Goal: Information Seeking & Learning: Learn about a topic

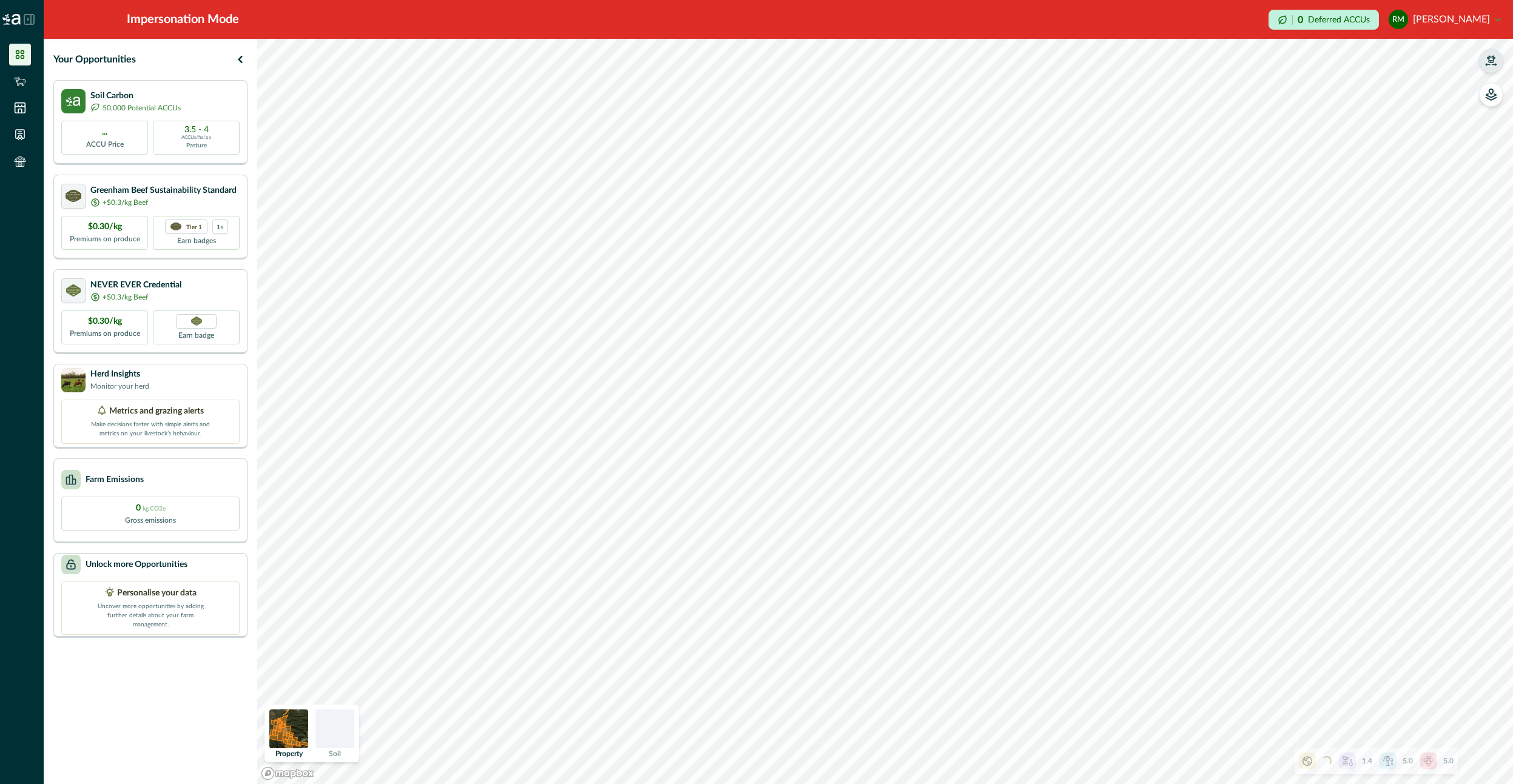
click at [1489, 68] on button "button" at bounding box center [1490, 60] width 24 height 24
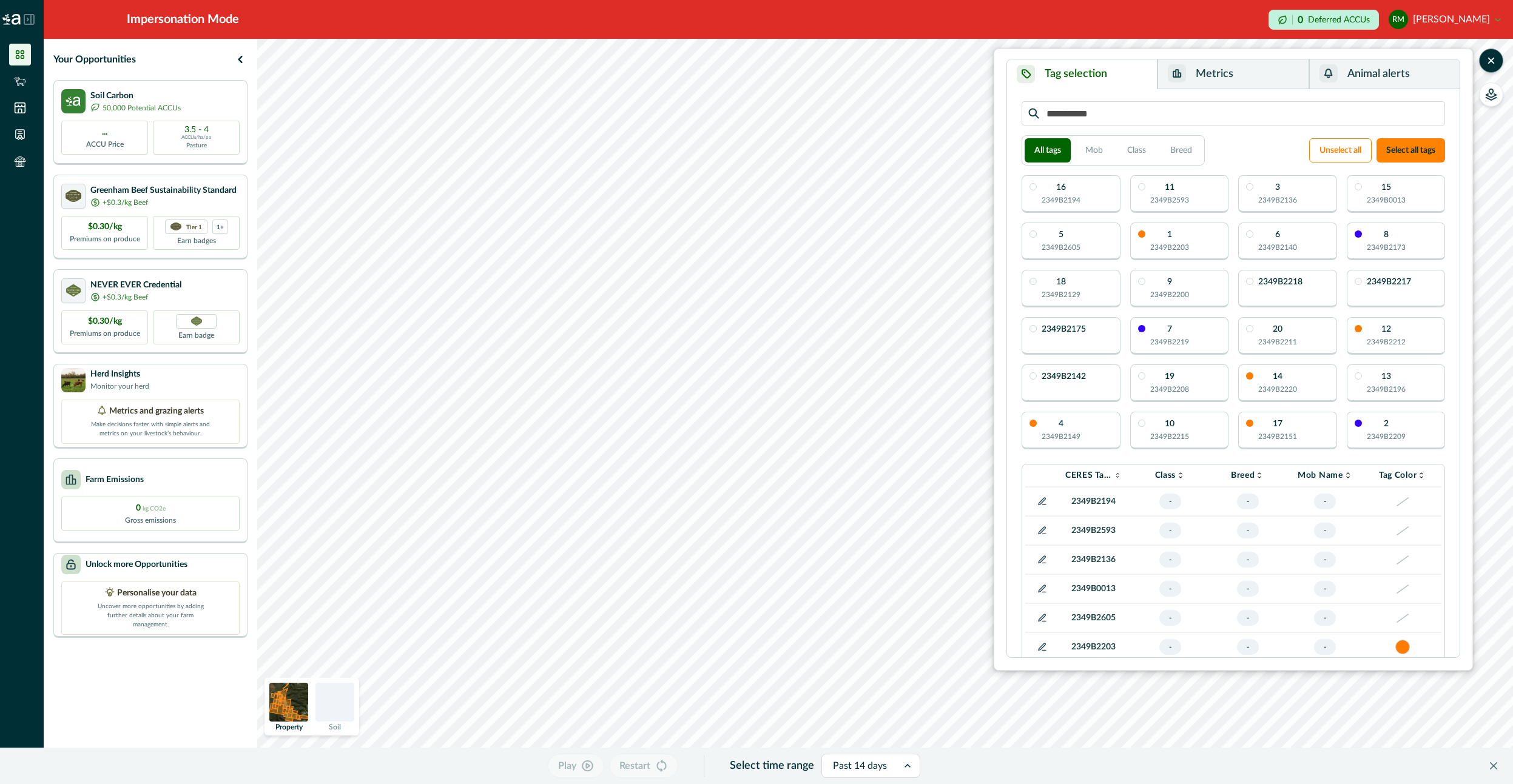
click at [1266, 70] on button "Metrics" at bounding box center [1232, 74] width 151 height 30
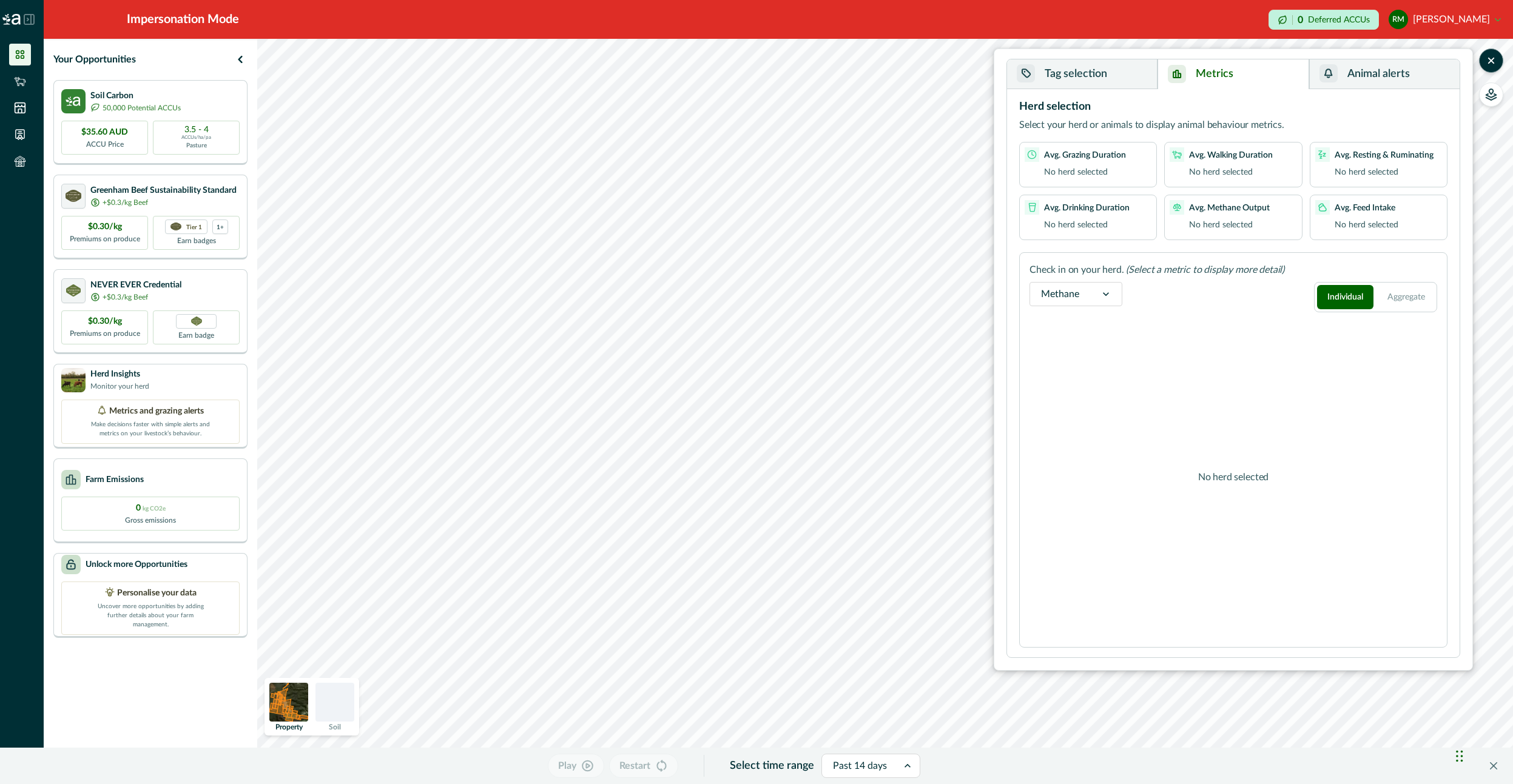
click at [1062, 91] on div "Herd selection Select your herd or animals to display animal behaviour metrics.…" at bounding box center [1232, 373] width 452 height 568
click at [1068, 80] on button "Tag selection" at bounding box center [1082, 74] width 150 height 30
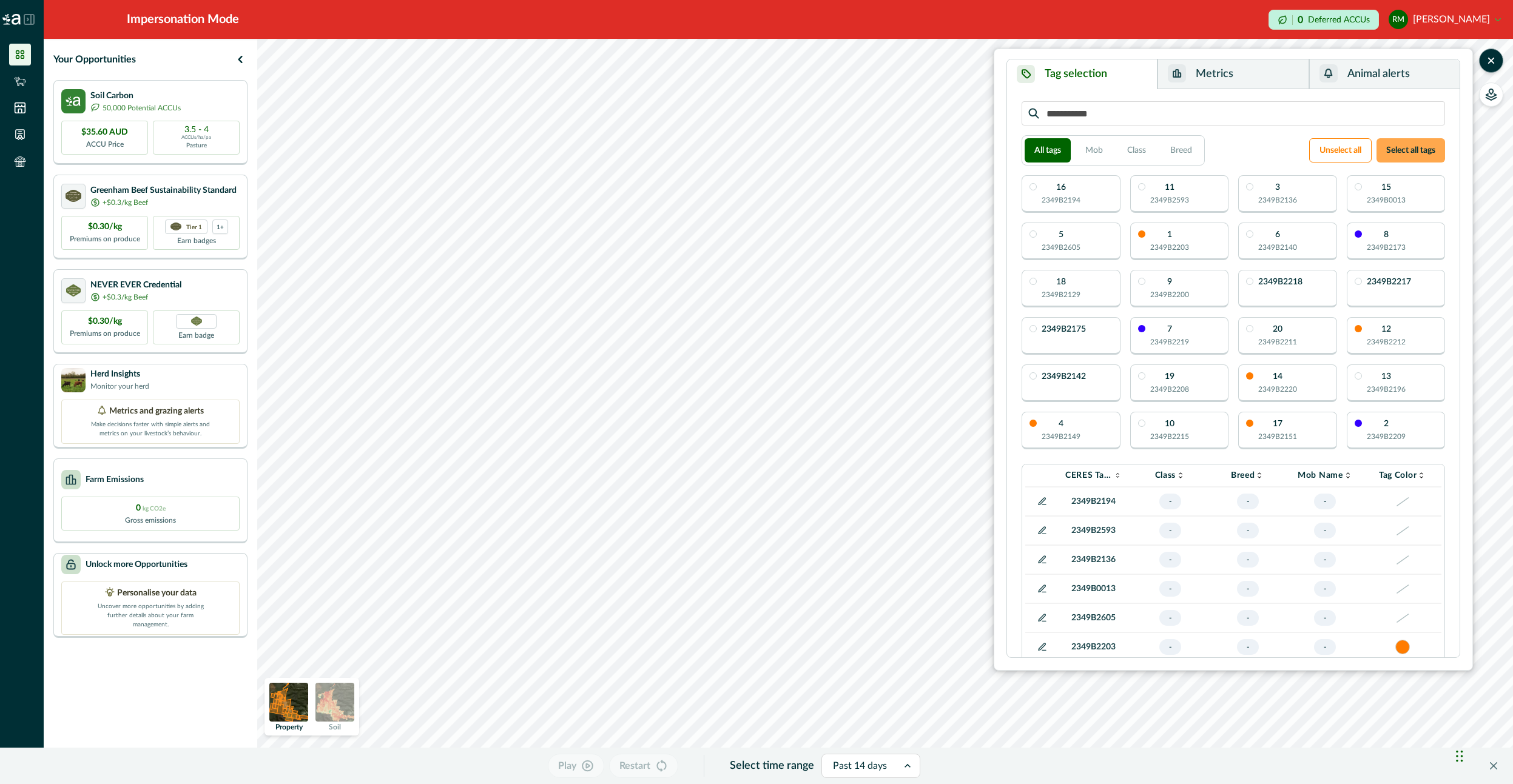
click at [1419, 147] on button "Select all tags" at bounding box center [1410, 150] width 68 height 24
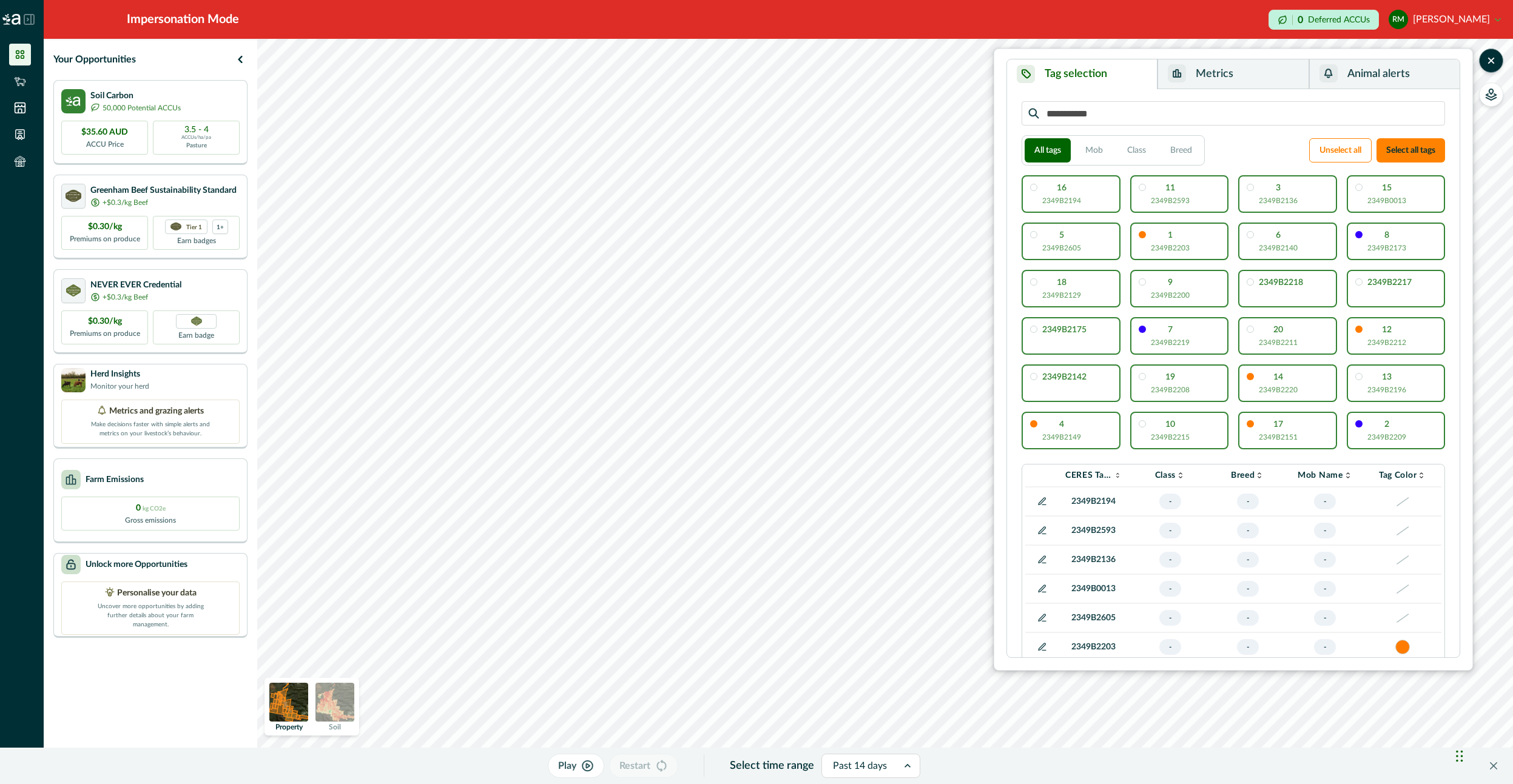
click at [1191, 71] on button "Metrics" at bounding box center [1232, 74] width 151 height 30
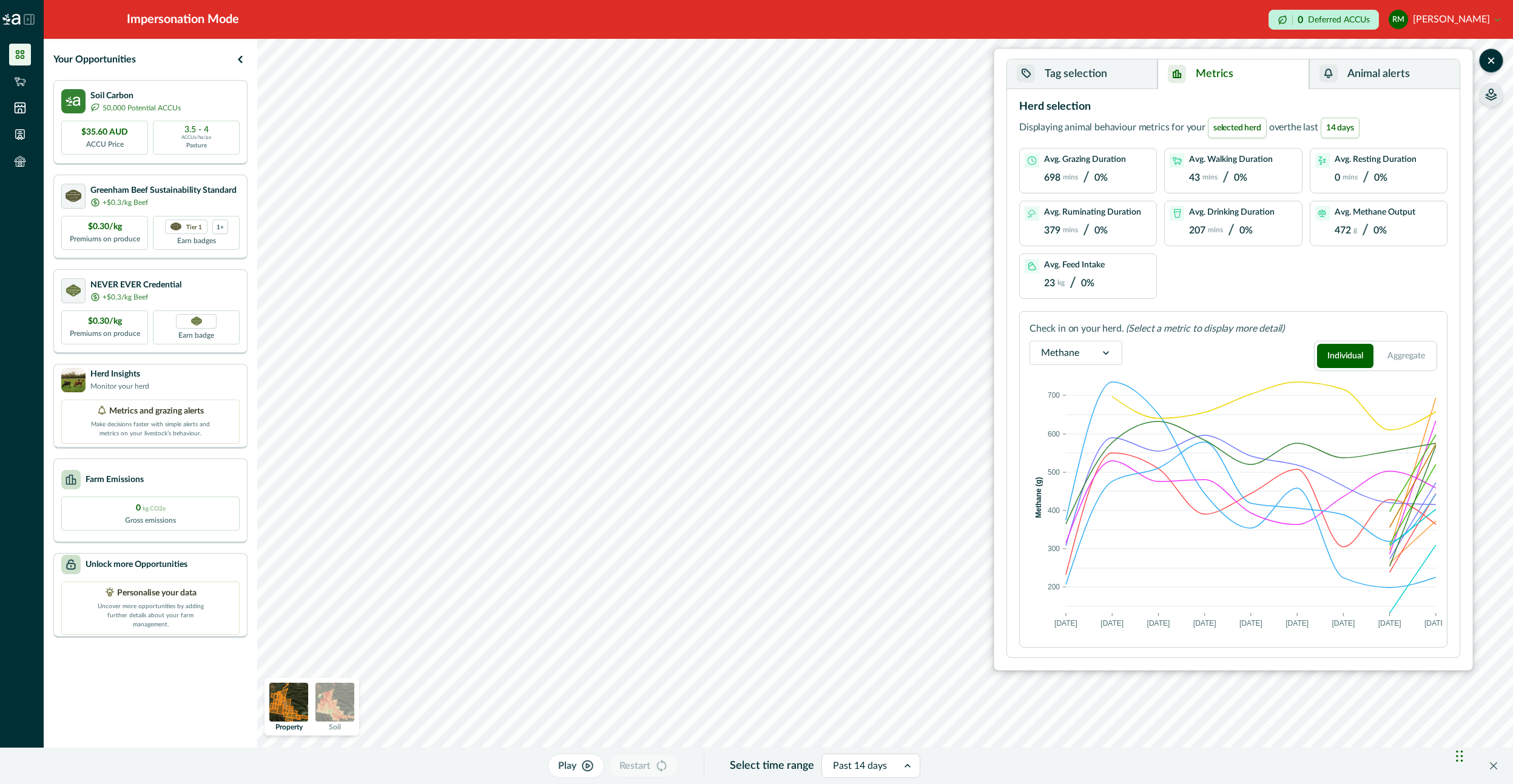
click at [1486, 88] on button "button" at bounding box center [1490, 94] width 24 height 24
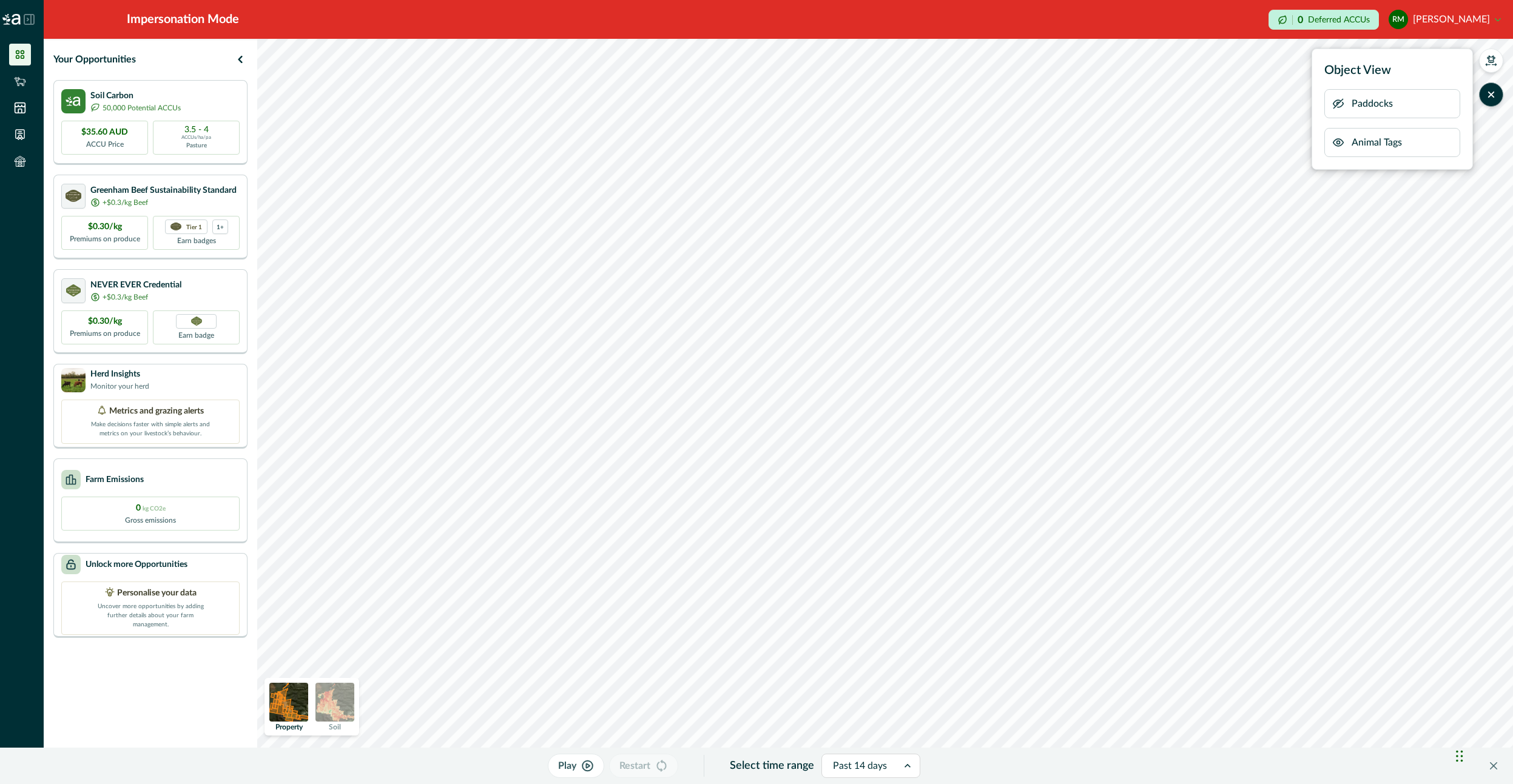
click at [1332, 106] on icon "button" at bounding box center [1337, 103] width 12 height 12
click at [1340, 106] on icon "button" at bounding box center [1337, 103] width 12 height 12
click at [1493, 65] on icon "button" at bounding box center [1490, 64] width 10 height 2
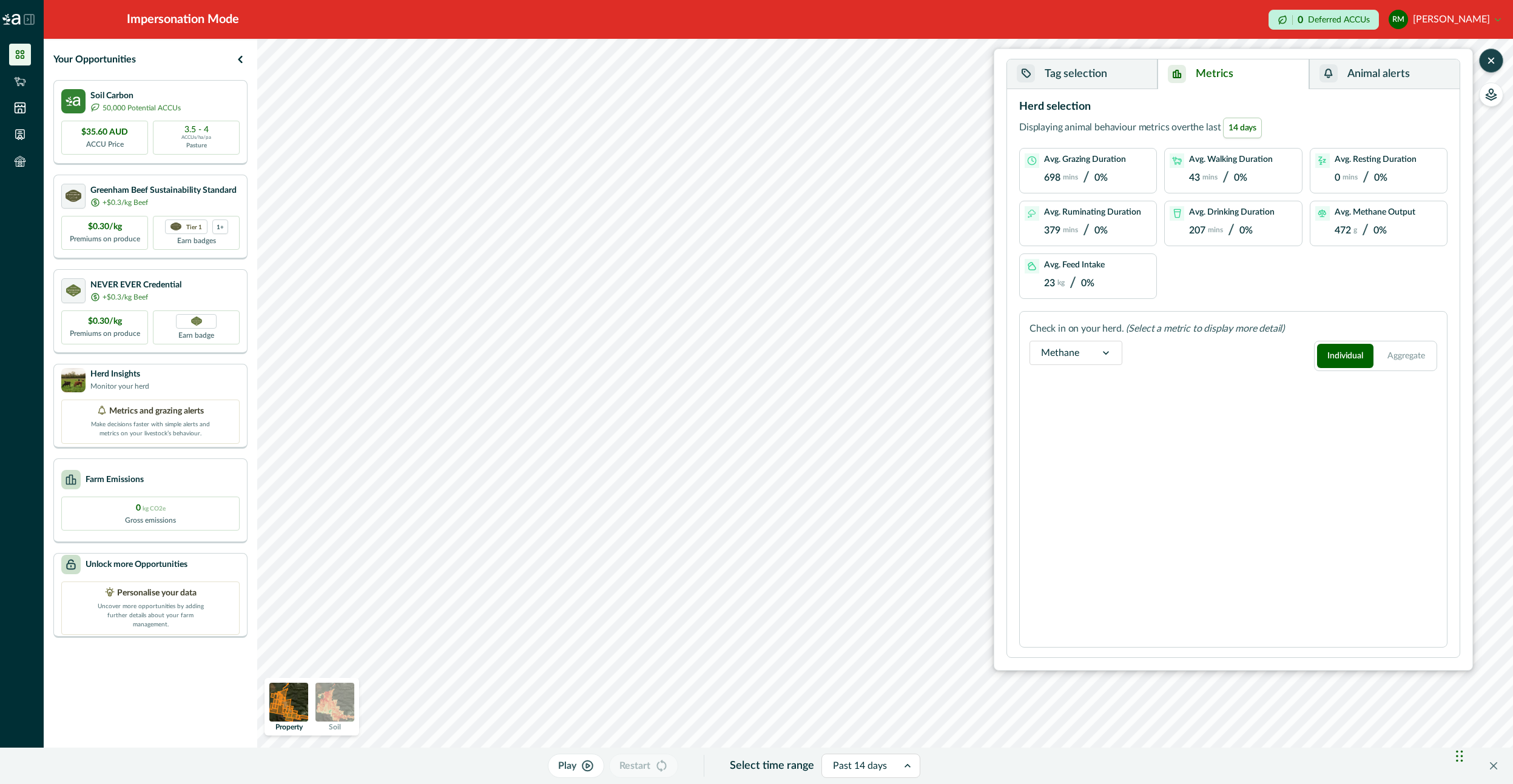
click at [1208, 82] on button "Metrics" at bounding box center [1232, 74] width 151 height 30
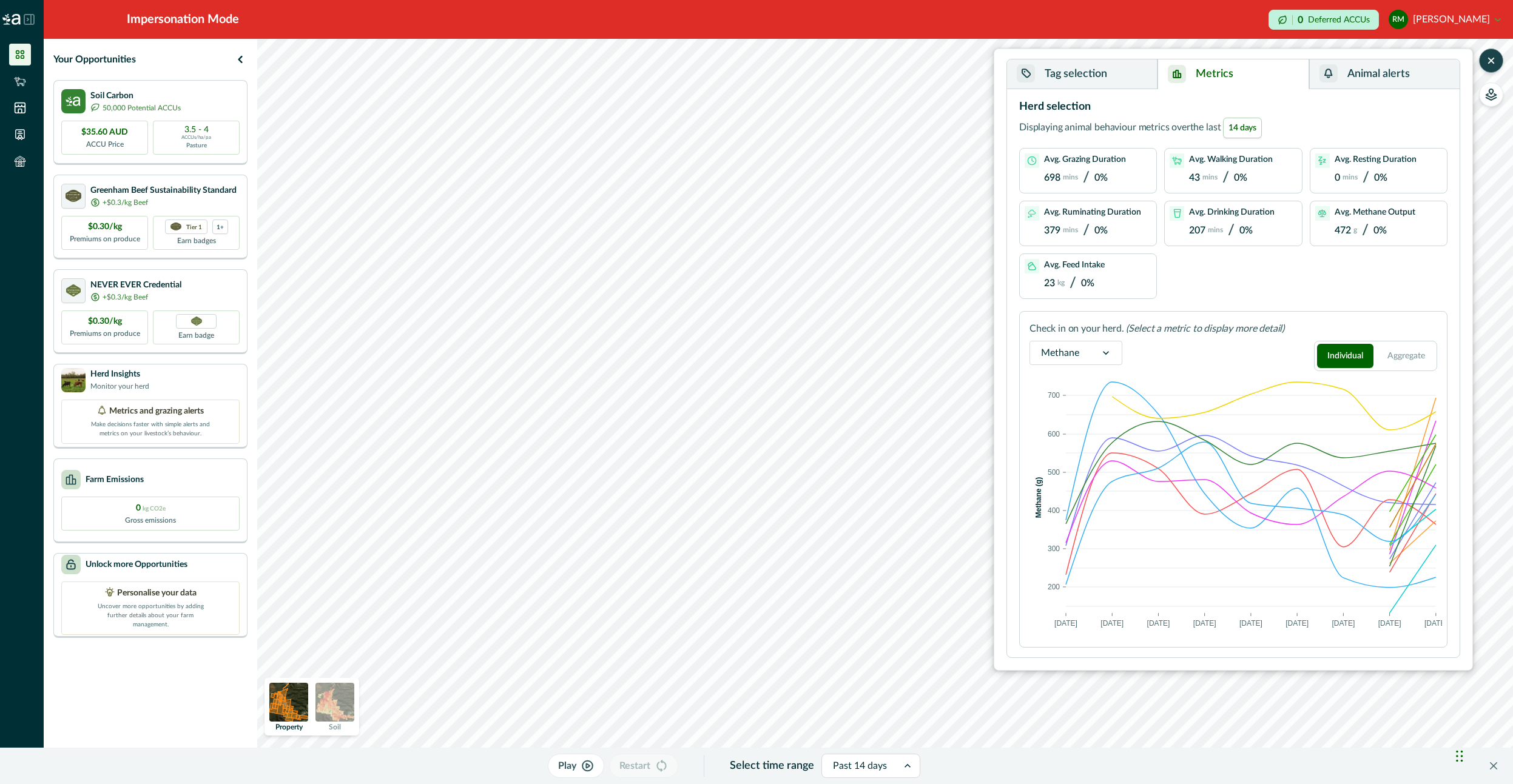
click at [1356, 186] on div "Avg. Resting Duration 0 mins / 0%" at bounding box center [1375, 171] width 82 height 34
click at [1356, 186] on div "Avg. Resting Duration 0 mins / 0%" at bounding box center [1375, 171] width 82 height 34
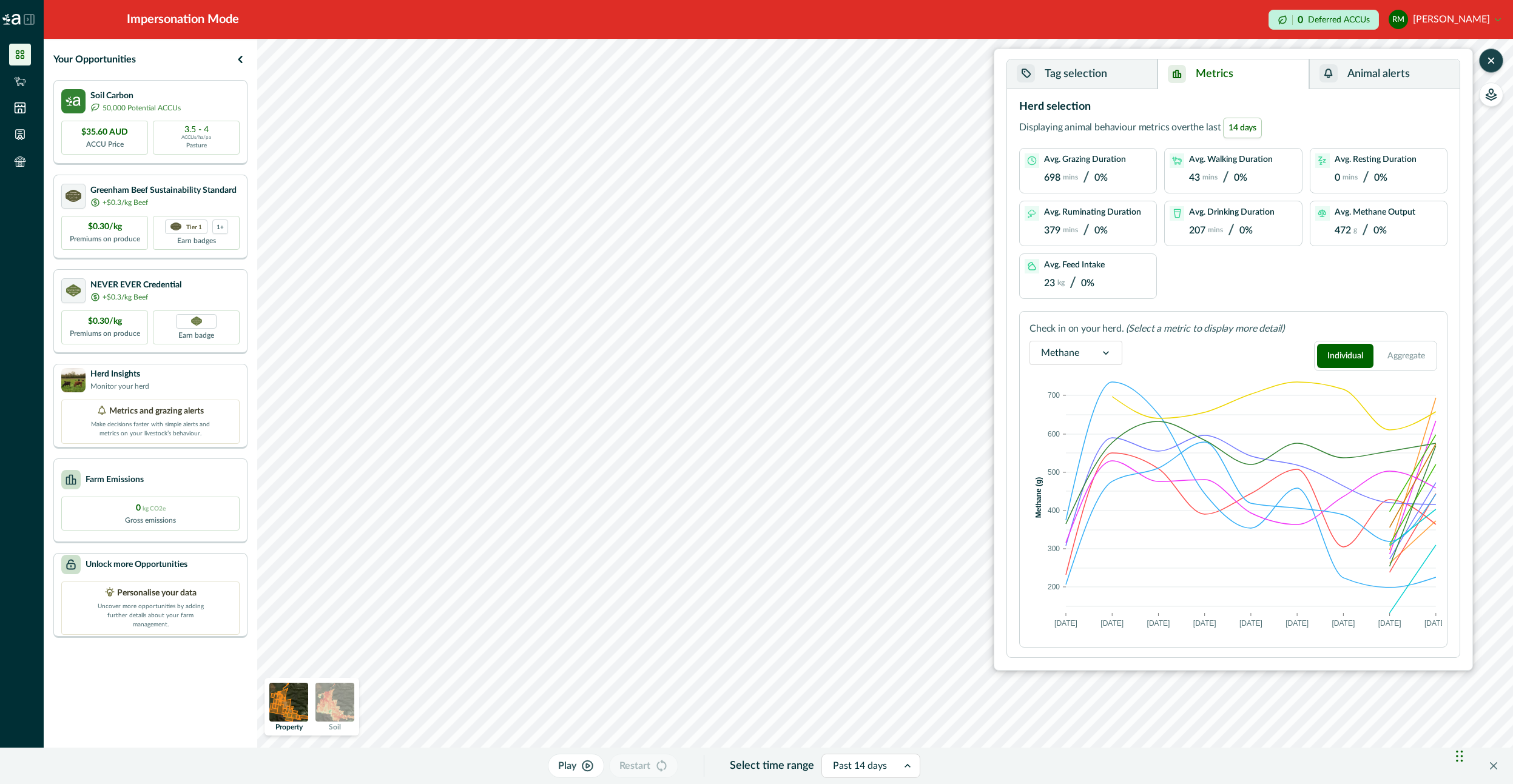
click at [1356, 186] on div "Avg. Resting Duration 0 mins / 0%" at bounding box center [1375, 171] width 82 height 34
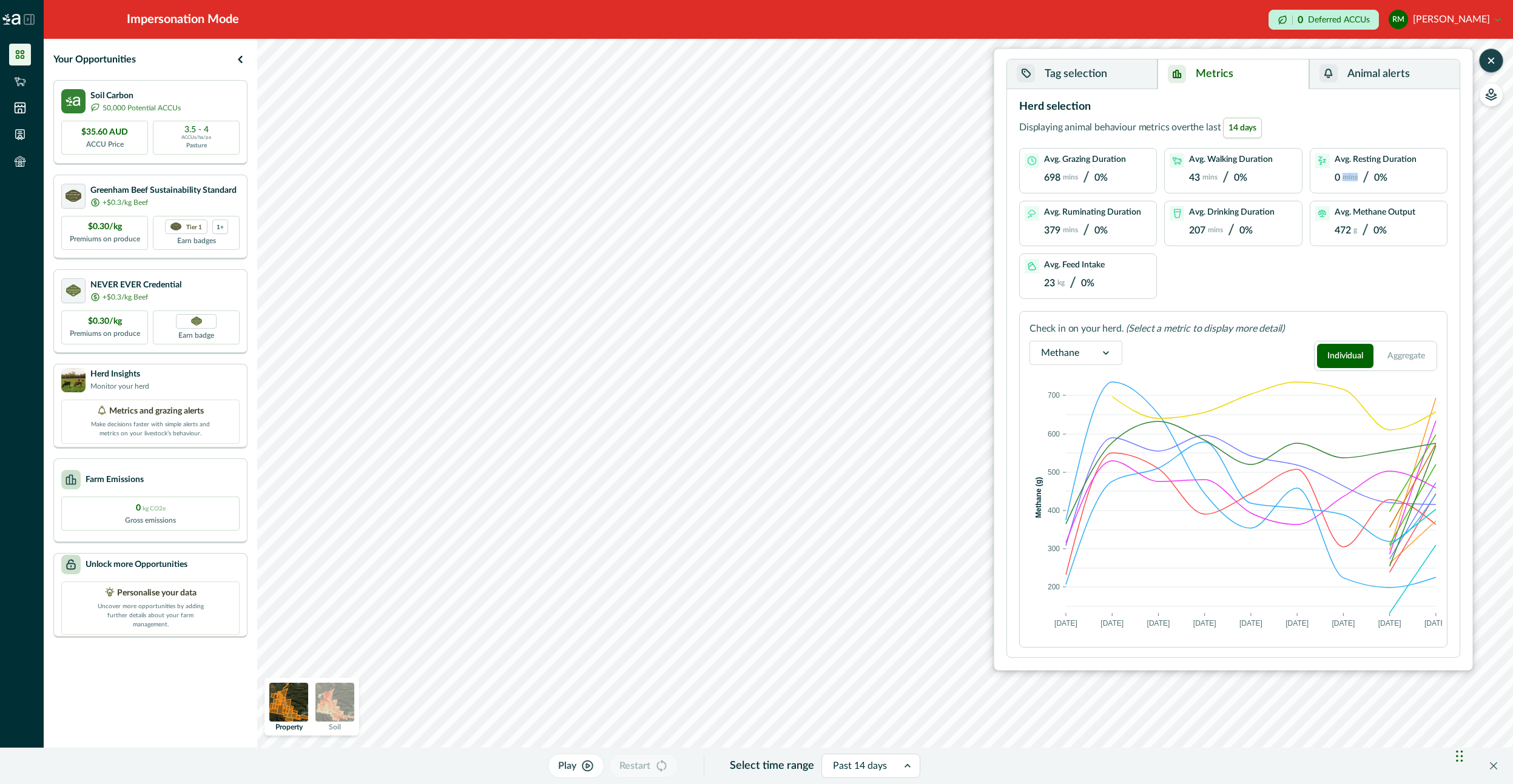
click at [1356, 186] on div "Avg. Resting Duration 0 mins / 0%" at bounding box center [1375, 171] width 82 height 34
click at [1124, 73] on button "Tag selection" at bounding box center [1082, 74] width 150 height 30
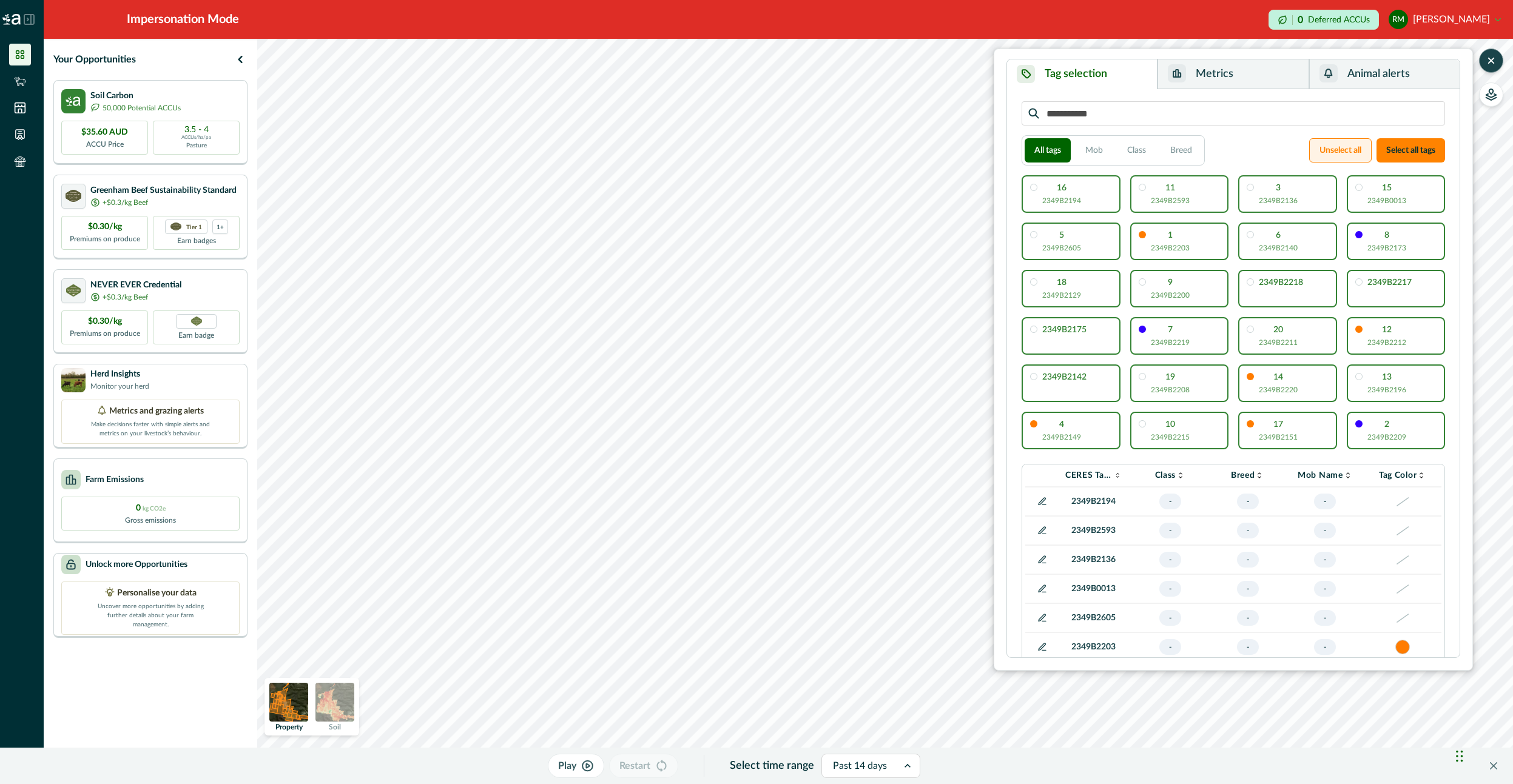
click at [1349, 148] on button "Unselect all" at bounding box center [1340, 150] width 63 height 24
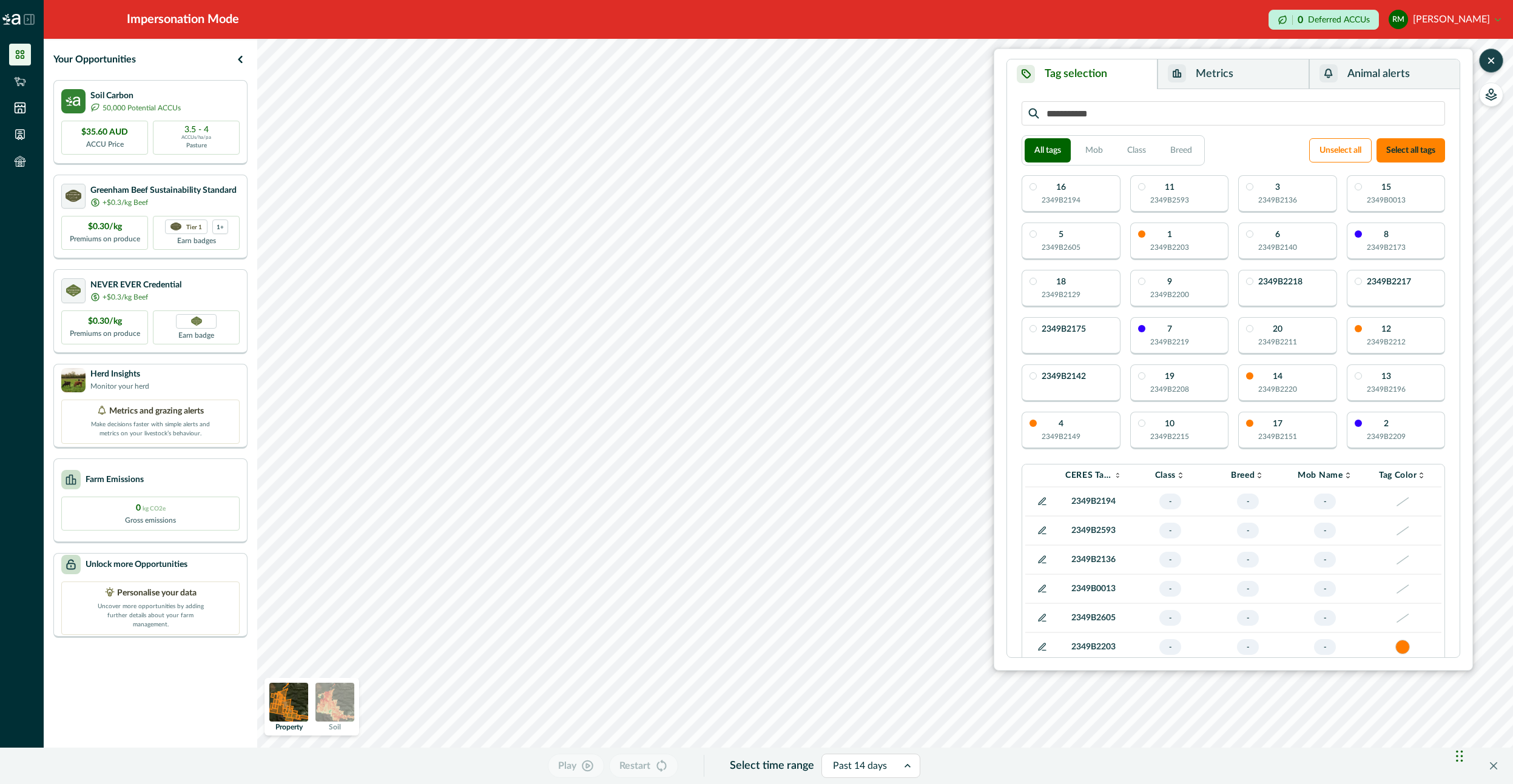
click at [1259, 79] on button "Metrics" at bounding box center [1232, 74] width 151 height 30
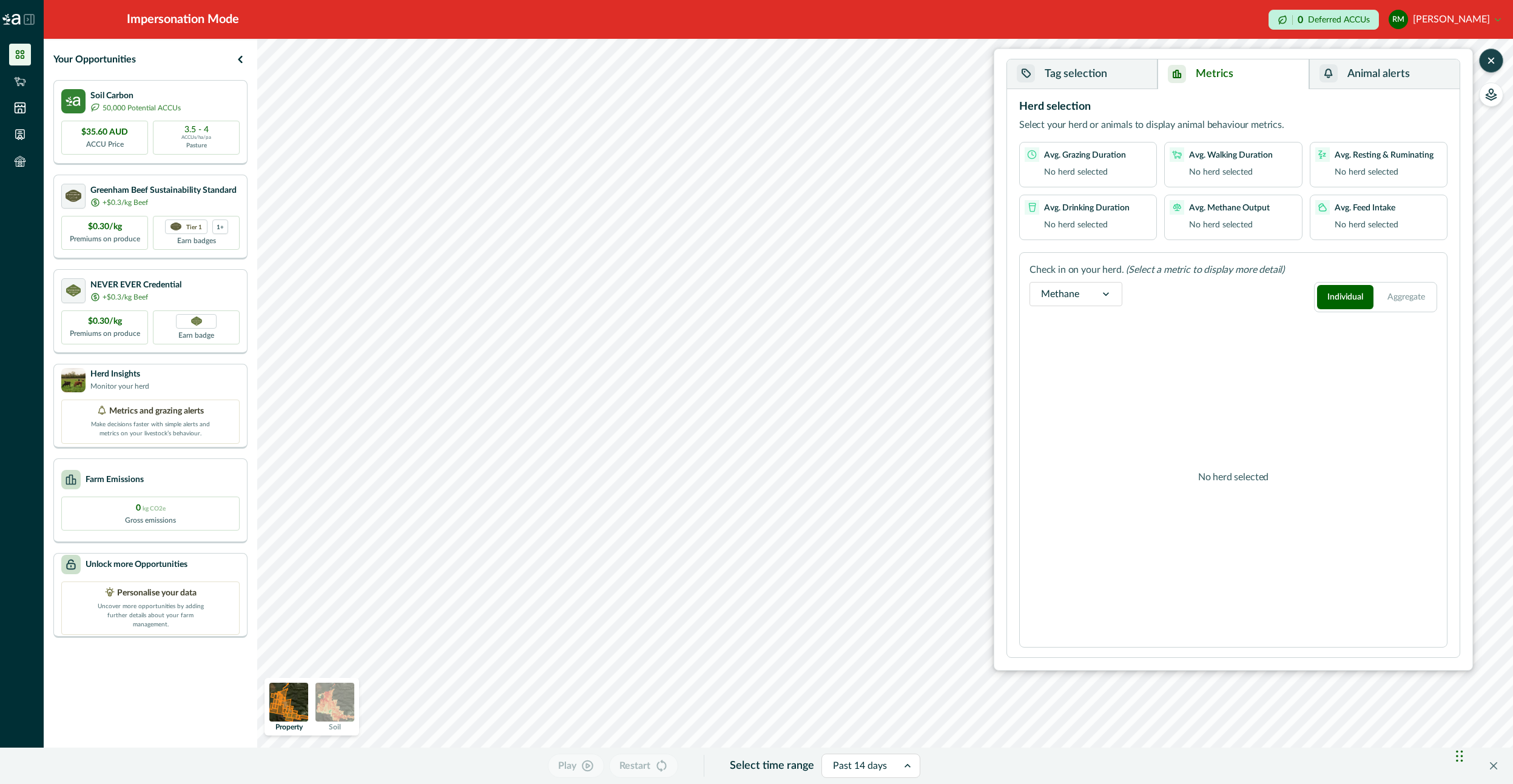
click at [1095, 74] on button "Tag selection" at bounding box center [1082, 74] width 150 height 30
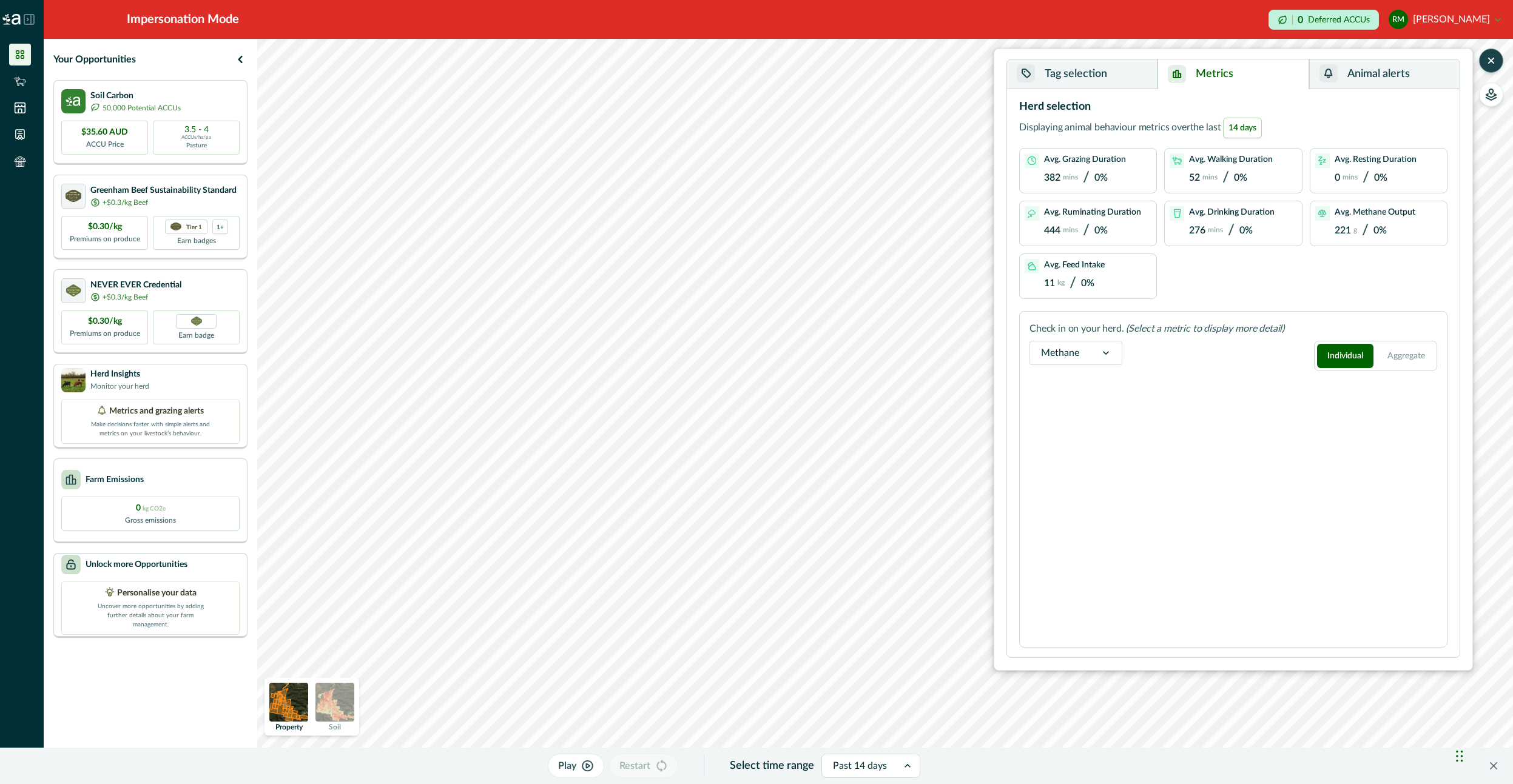
click at [1205, 60] on button "Metrics" at bounding box center [1232, 74] width 151 height 30
click at [1082, 359] on div "Methane" at bounding box center [1059, 352] width 60 height 20
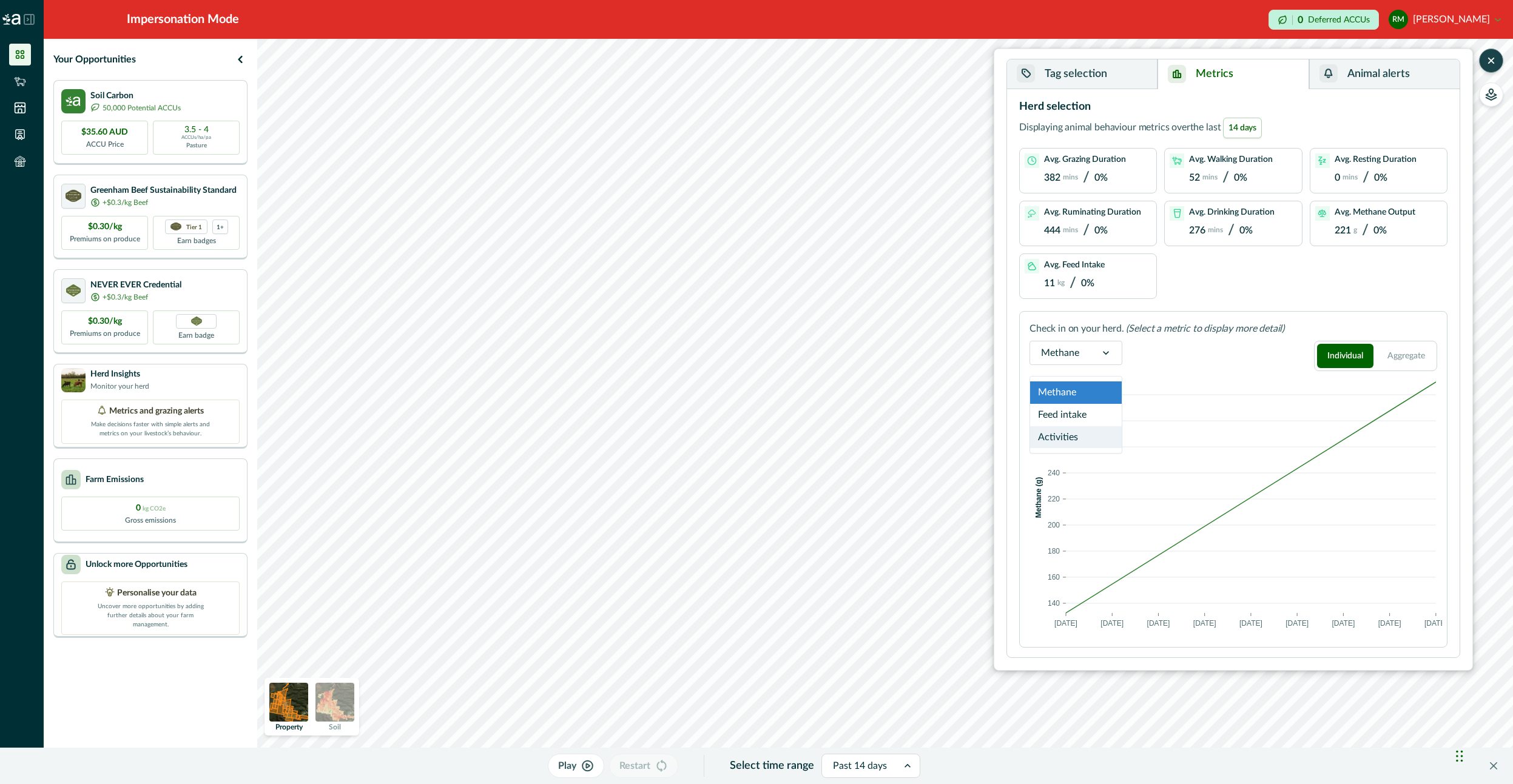
drag, startPoint x: 1075, startPoint y: 437, endPoint x: 1189, endPoint y: 356, distance: 139.8
click at [1073, 437] on div "Activities" at bounding box center [1075, 437] width 92 height 23
drag, startPoint x: 1214, startPoint y: 625, endPoint x: 1254, endPoint y: 641, distance: 43.1
click at [1214, 625] on span at bounding box center [1214, 626] width 9 height 9
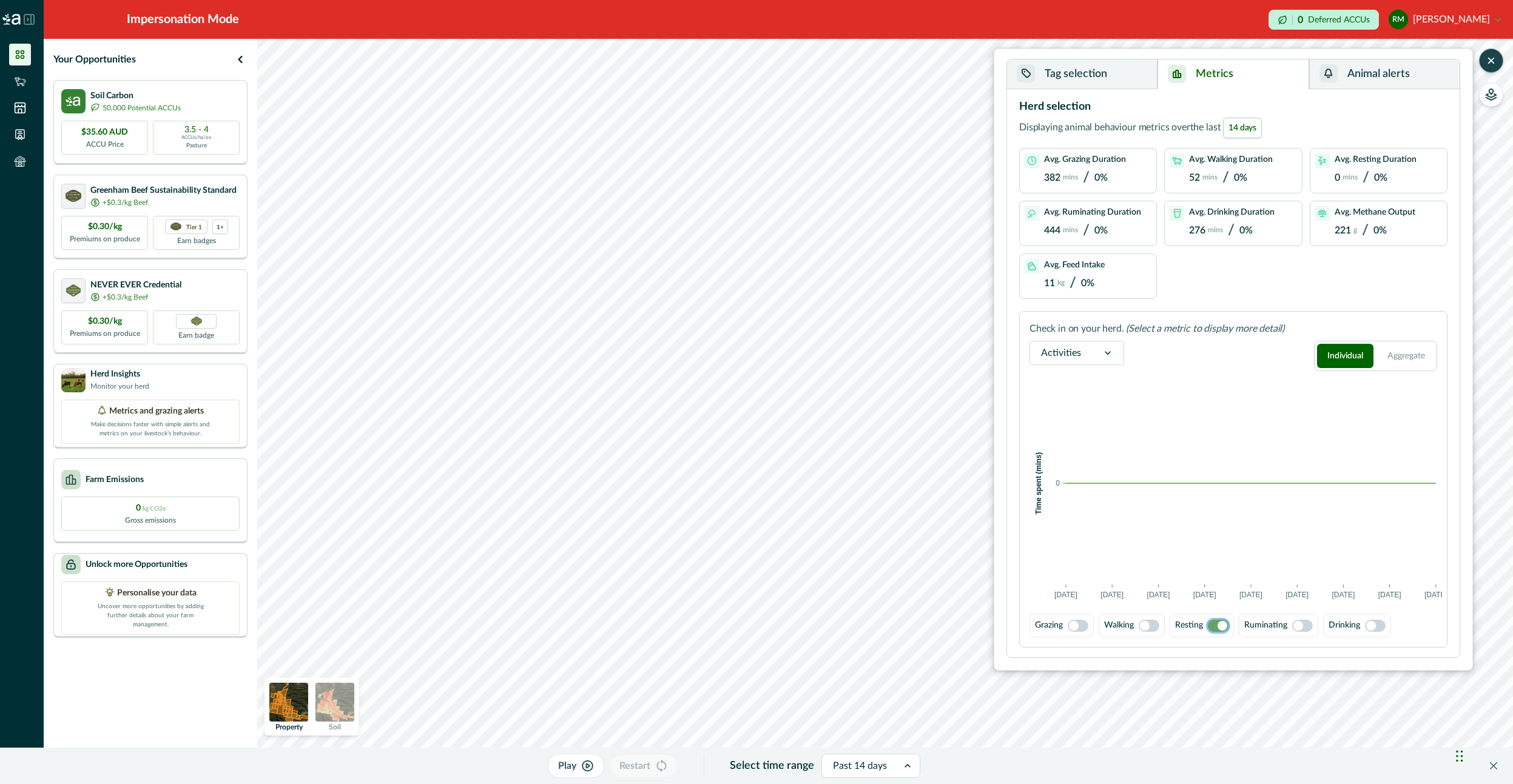
click at [1084, 81] on button "Tag selection" at bounding box center [1082, 74] width 150 height 30
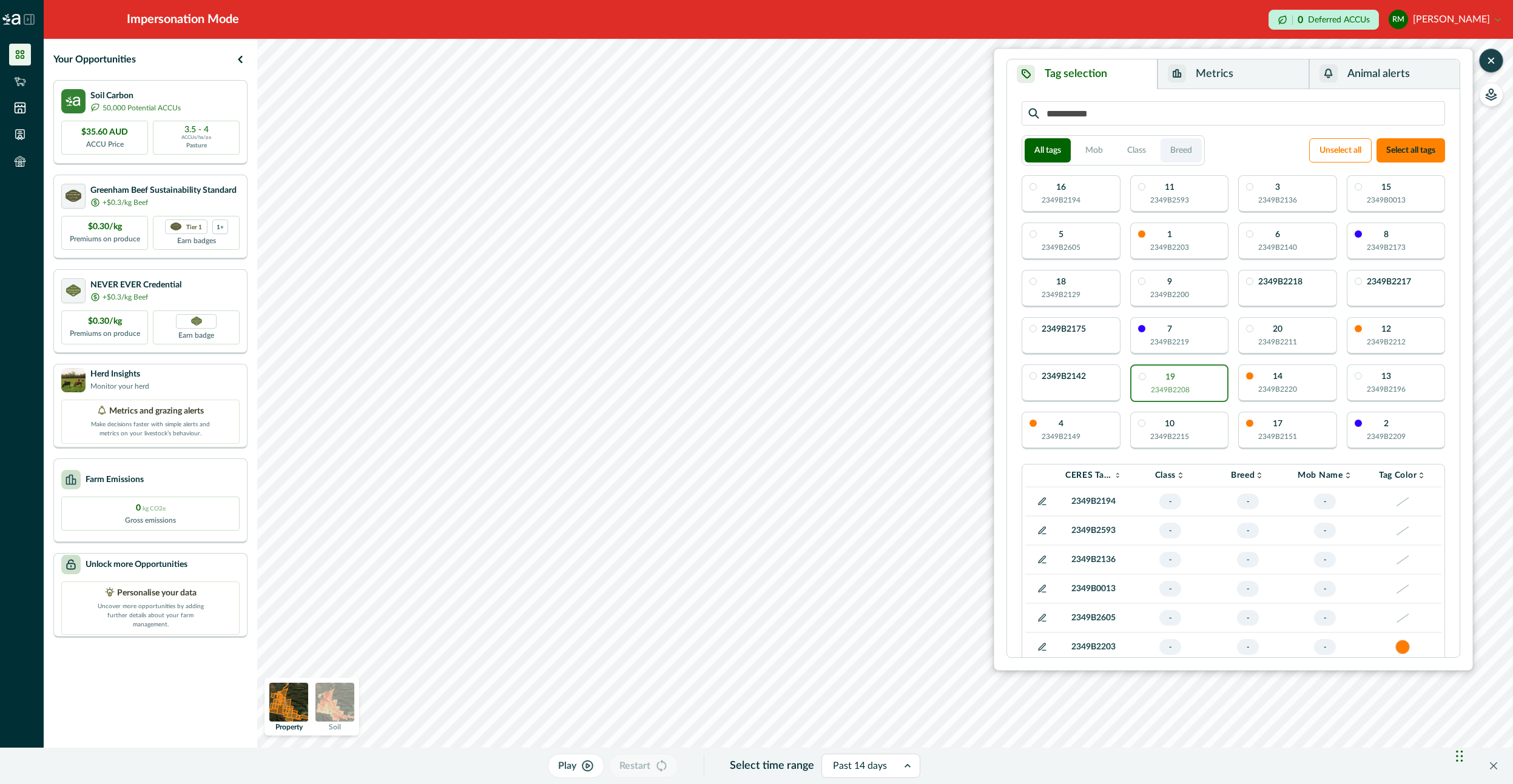
click at [1170, 153] on button "Breed" at bounding box center [1181, 150] width 42 height 24
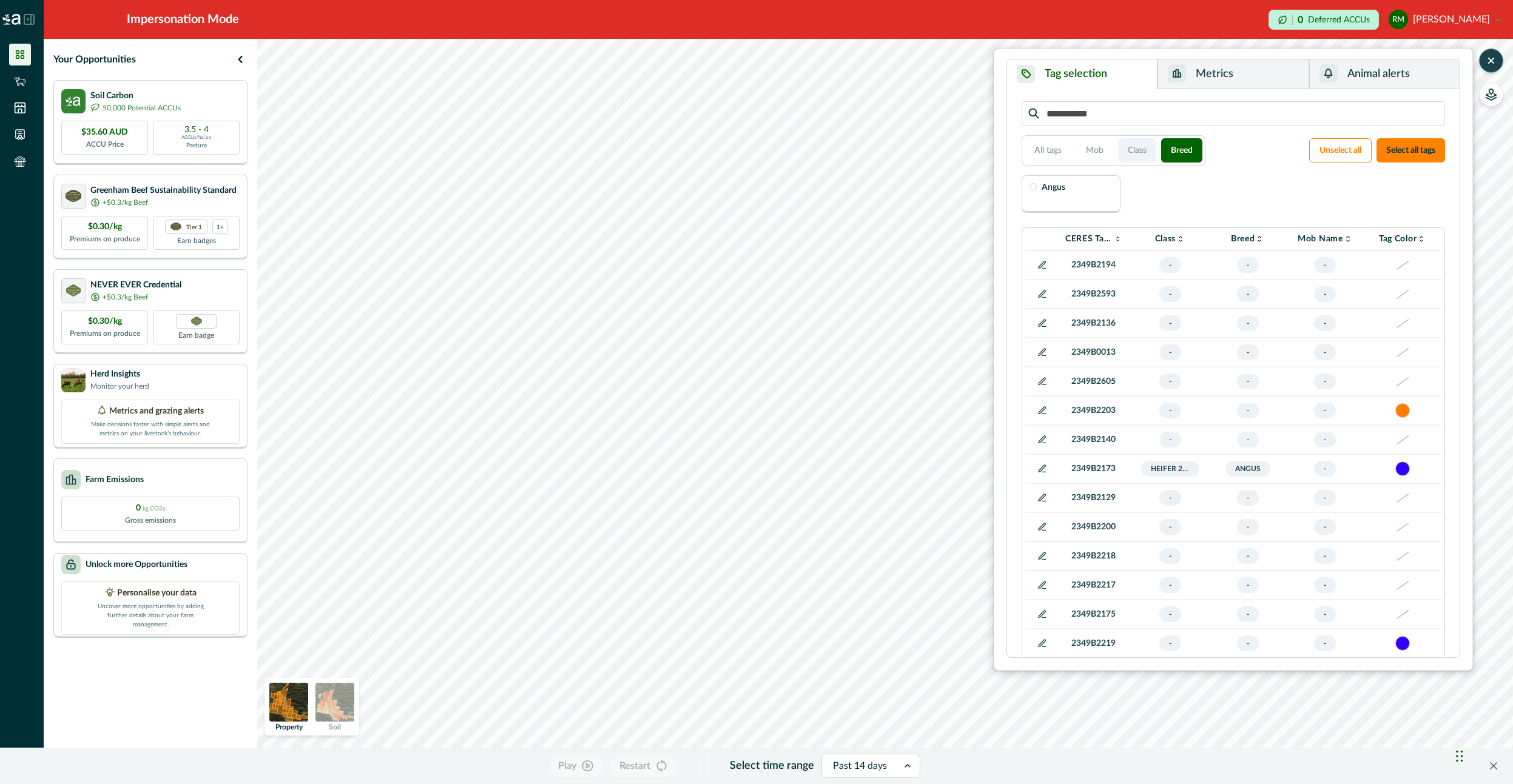
click at [1140, 150] on button "Class" at bounding box center [1137, 150] width 38 height 24
drag, startPoint x: 1389, startPoint y: 201, endPoint x: 1306, endPoint y: 193, distance: 83.4
click at [1387, 200] on div "Heifer 2024" at bounding box center [1395, 194] width 99 height 38
drag, startPoint x: 1265, startPoint y: 74, endPoint x: 1276, endPoint y: 129, distance: 56.1
click at [1265, 73] on button "Metrics" at bounding box center [1232, 74] width 151 height 30
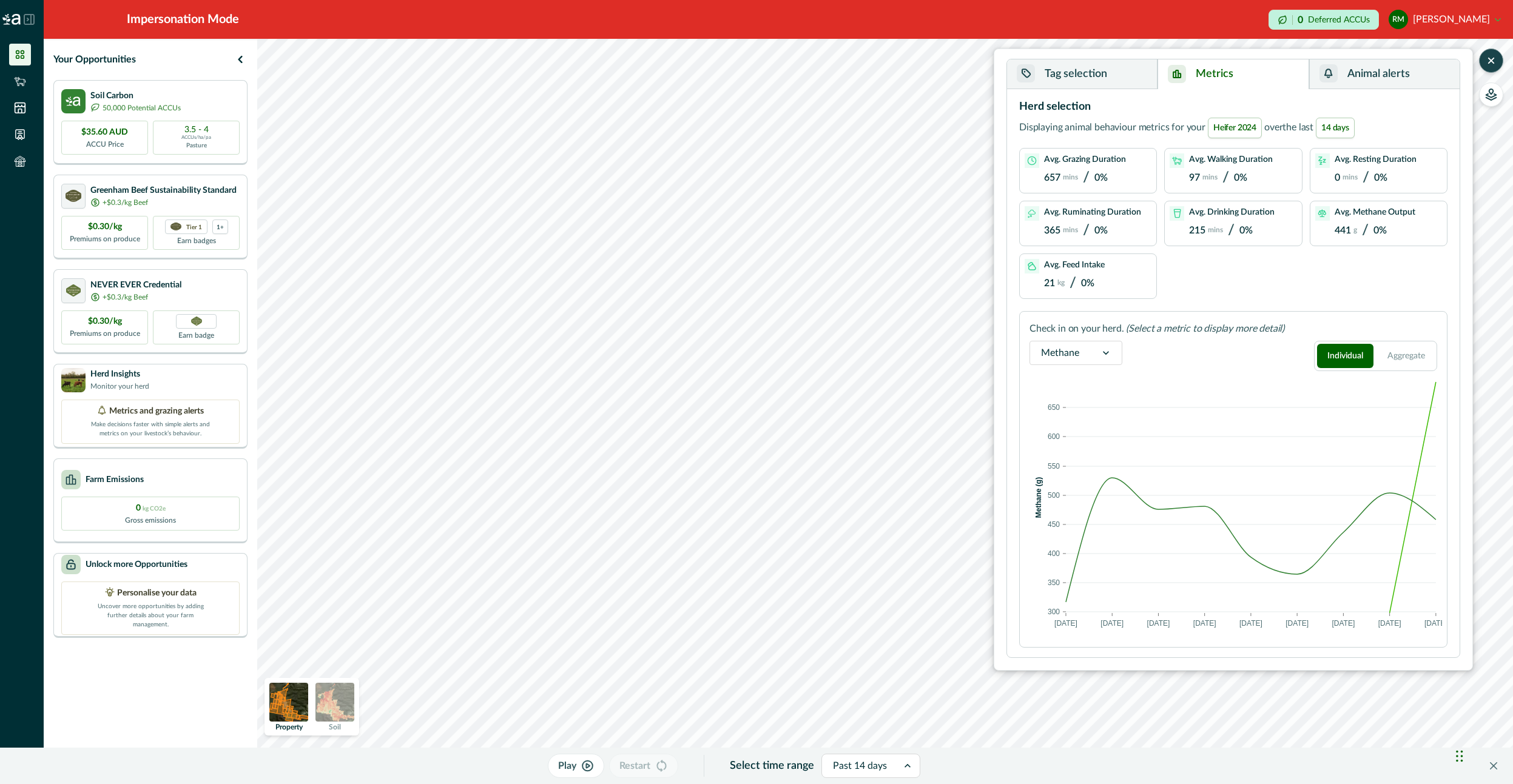
click at [1104, 357] on icon at bounding box center [1105, 352] width 12 height 12
click at [1084, 432] on div "Activities" at bounding box center [1075, 437] width 92 height 23
click at [1417, 356] on button "Aggregate" at bounding box center [1406, 356] width 56 height 24
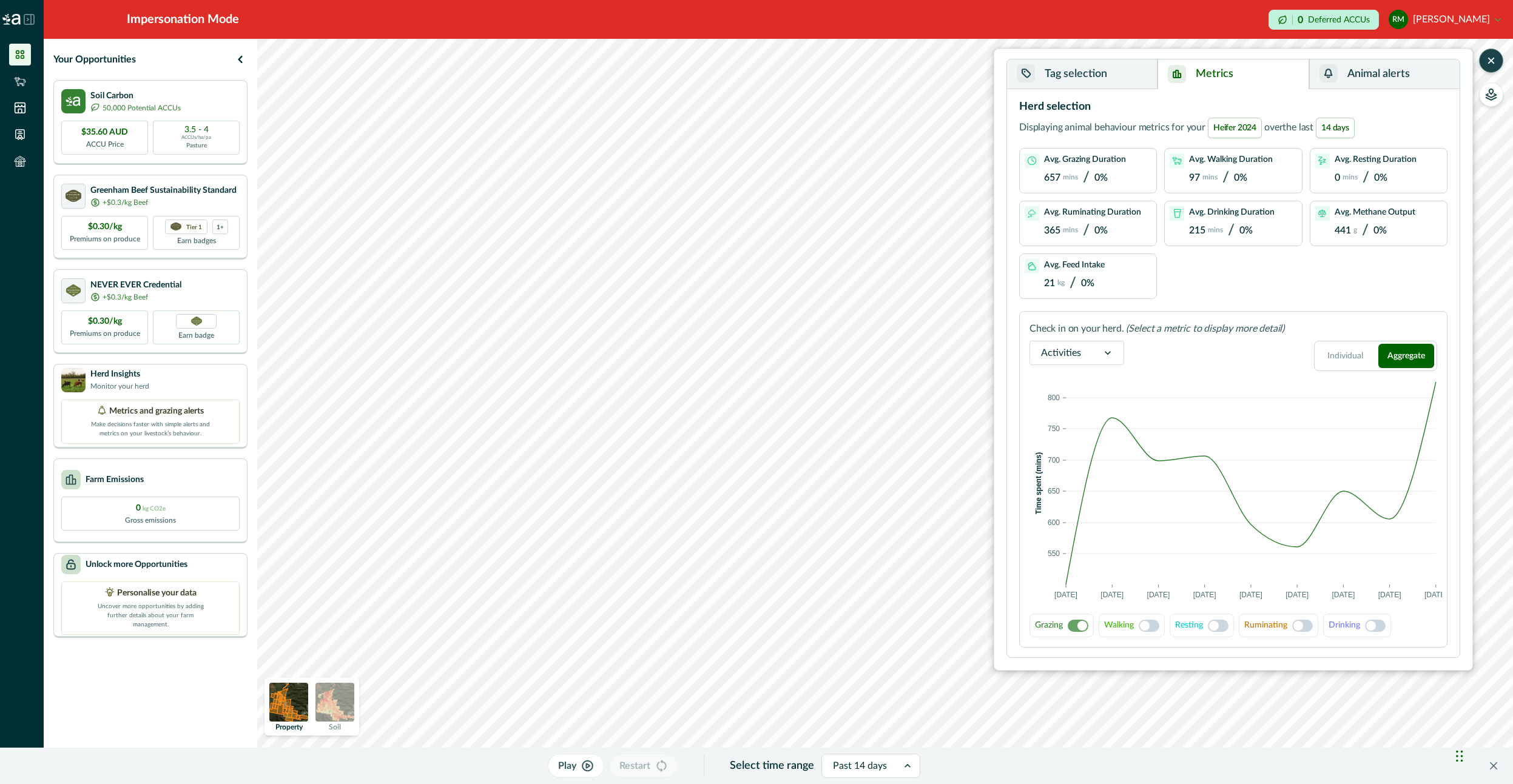
click at [1222, 627] on span at bounding box center [1218, 625] width 20 height 12
click at [1294, 627] on span at bounding box center [1298, 626] width 9 height 9
click at [1220, 623] on span at bounding box center [1218, 625] width 20 height 12
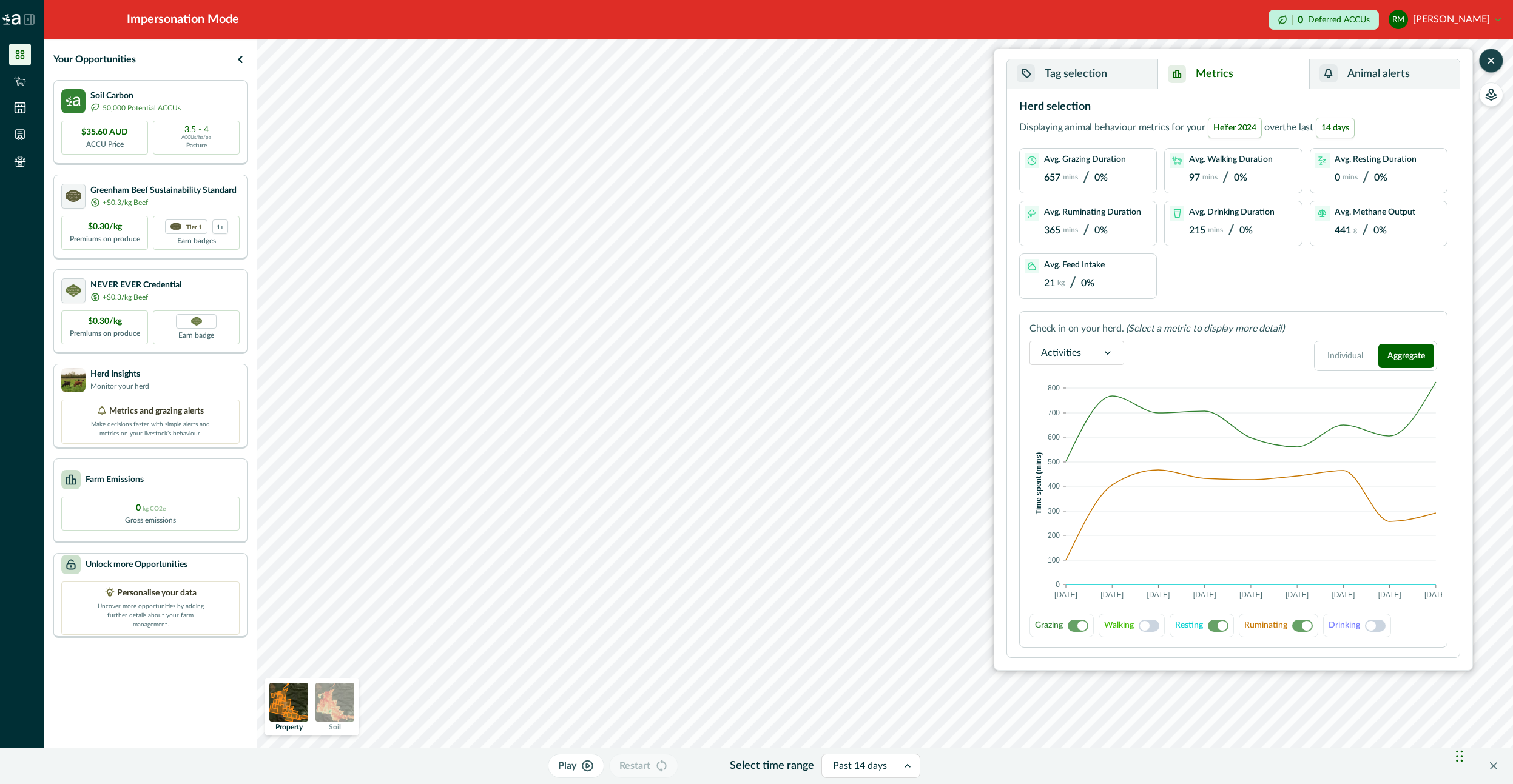
click at [1149, 626] on span at bounding box center [1149, 625] width 20 height 12
click at [1370, 627] on span at bounding box center [1370, 626] width 9 height 9
click at [1102, 78] on button "Tag selection" at bounding box center [1082, 74] width 150 height 30
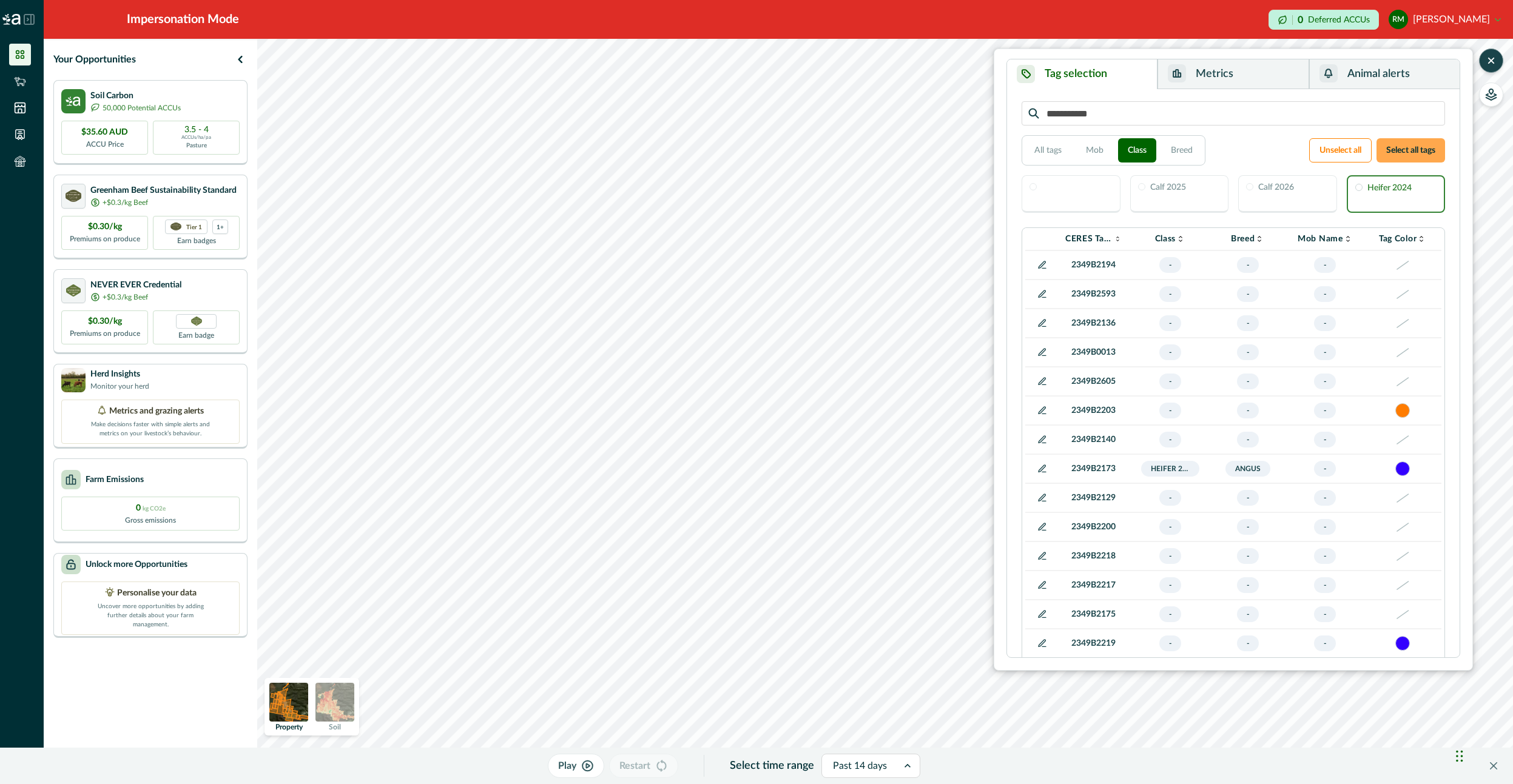
drag, startPoint x: 1356, startPoint y: 146, endPoint x: 1416, endPoint y: 149, distance: 60.1
click at [1360, 146] on button "Unselect all" at bounding box center [1340, 150] width 63 height 24
click at [1418, 149] on button "Select all tags" at bounding box center [1410, 150] width 68 height 24
click at [1046, 151] on button "All tags" at bounding box center [1048, 150] width 47 height 24
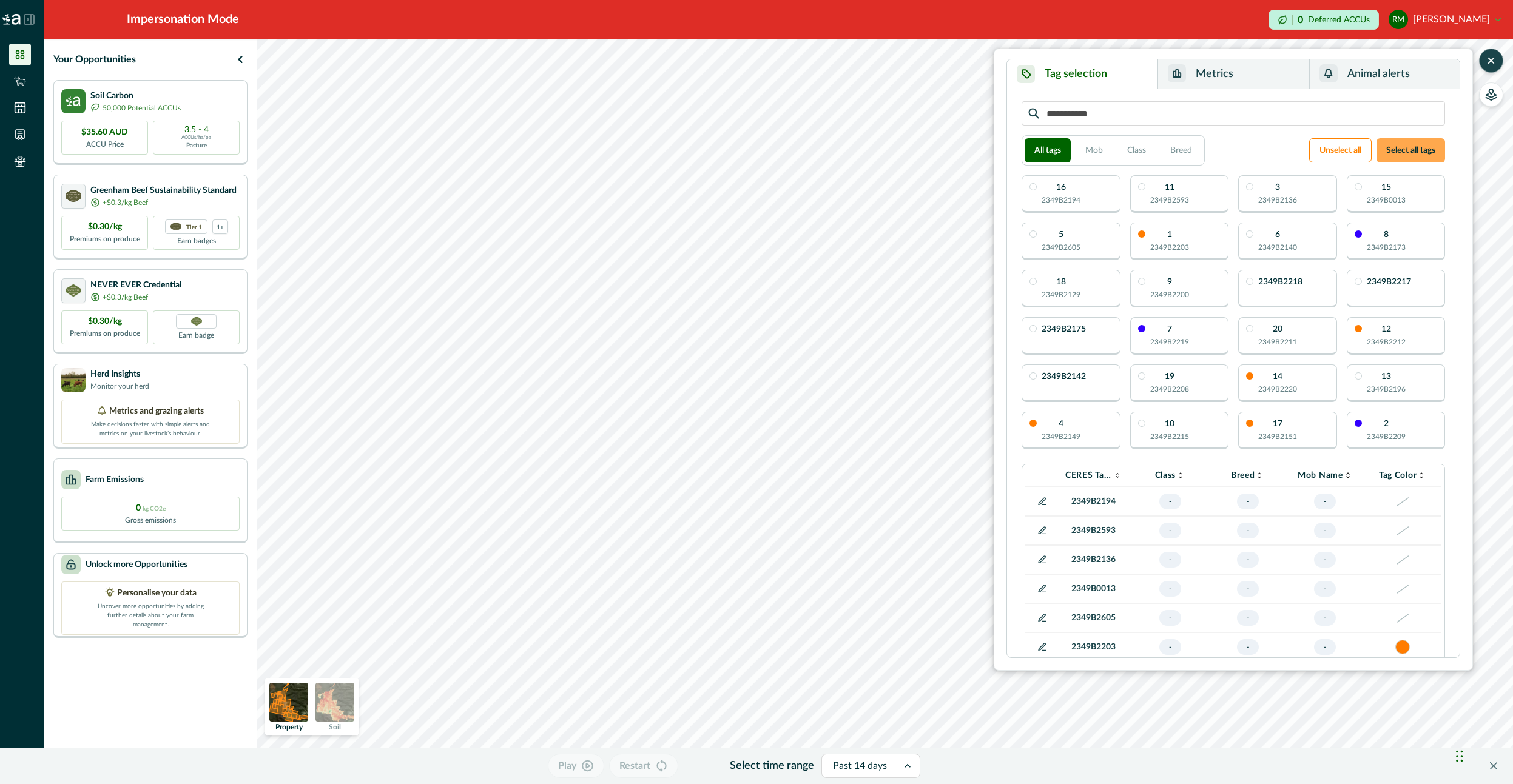
click at [1431, 157] on button "Select all tags" at bounding box center [1410, 150] width 68 height 24
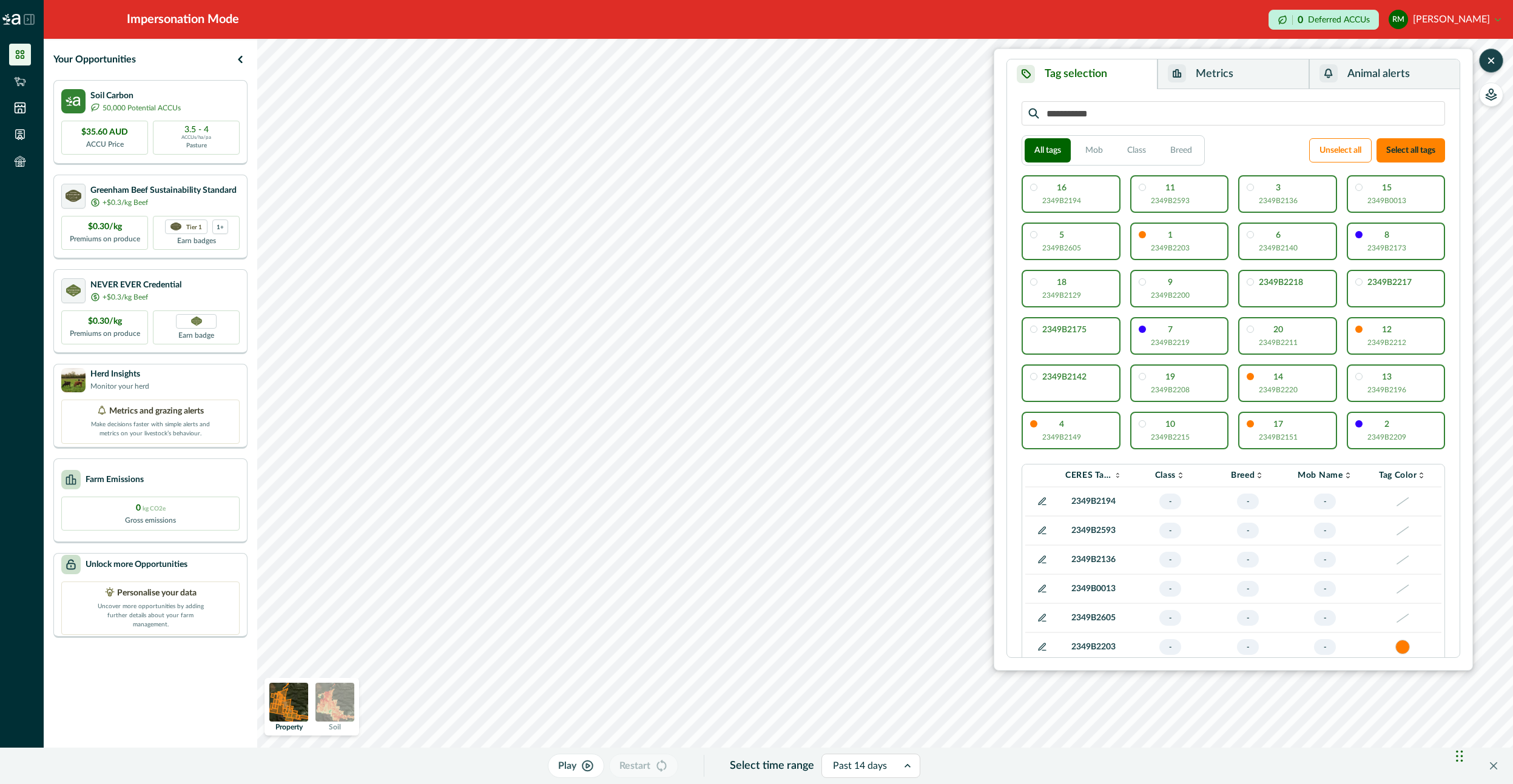
click at [596, 766] on button "Play" at bounding box center [576, 765] width 56 height 24
click at [1486, 61] on icon "button" at bounding box center [1490, 60] width 12 height 12
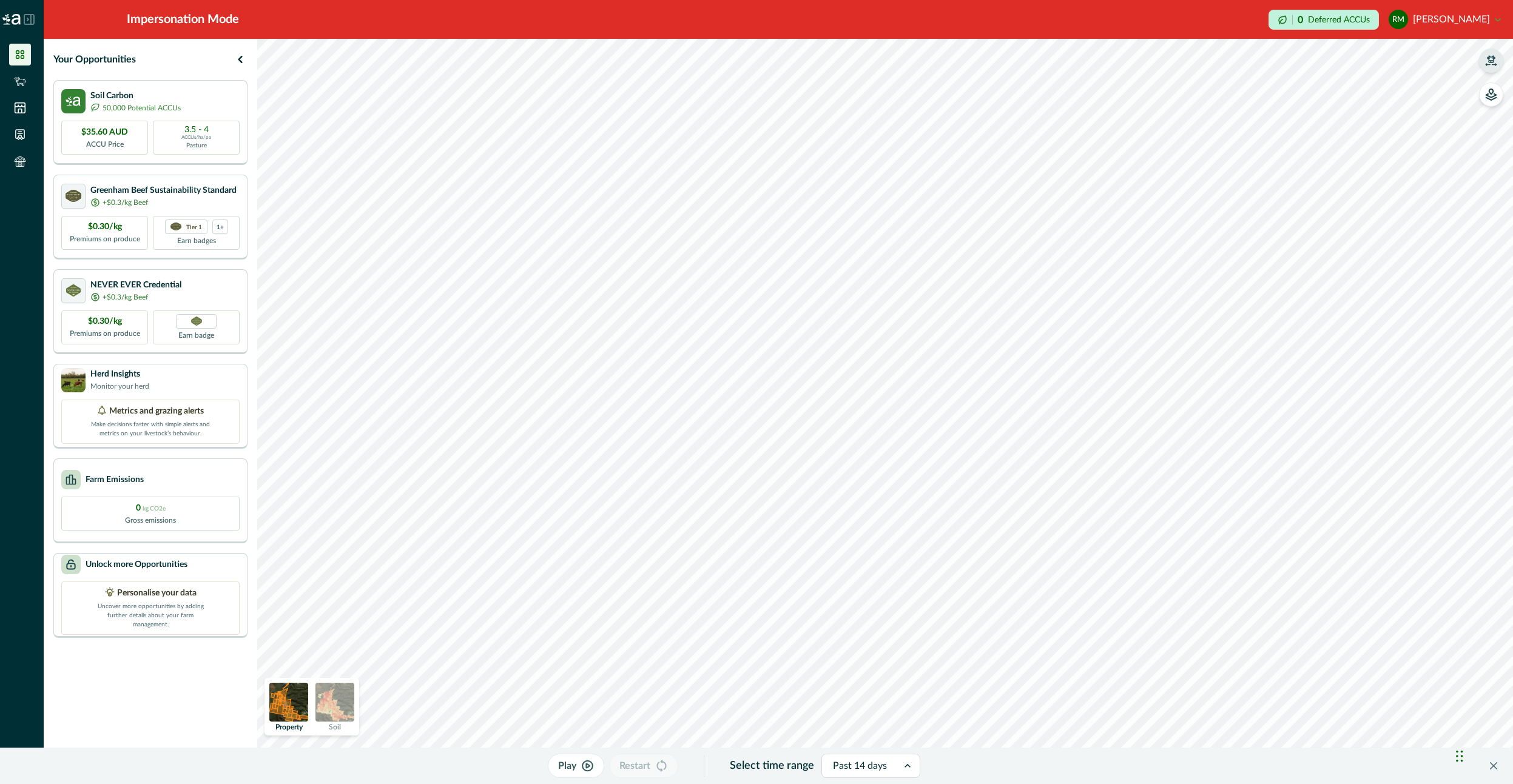
click at [1462, 17] on button "RM [PERSON_NAME]" at bounding box center [1444, 19] width 112 height 29
click at [1435, 56] on button "Sign out" at bounding box center [1432, 55] width 135 height 20
